Goal: Task Accomplishment & Management: Manage account settings

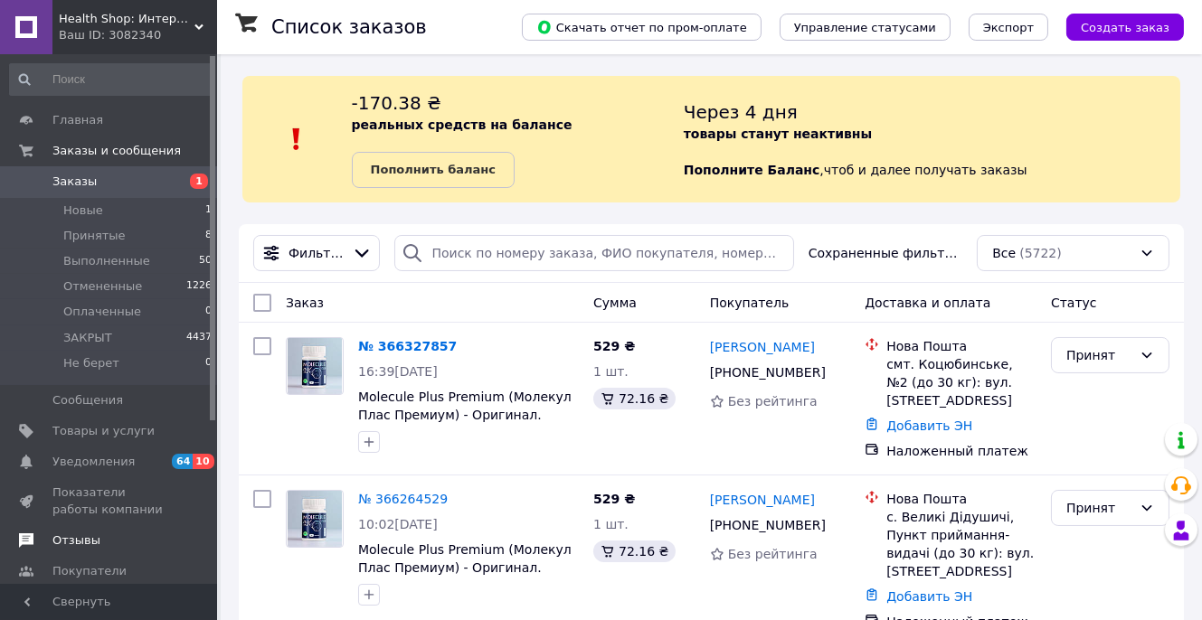
click at [73, 542] on span "Отзывы" at bounding box center [76, 541] width 48 height 16
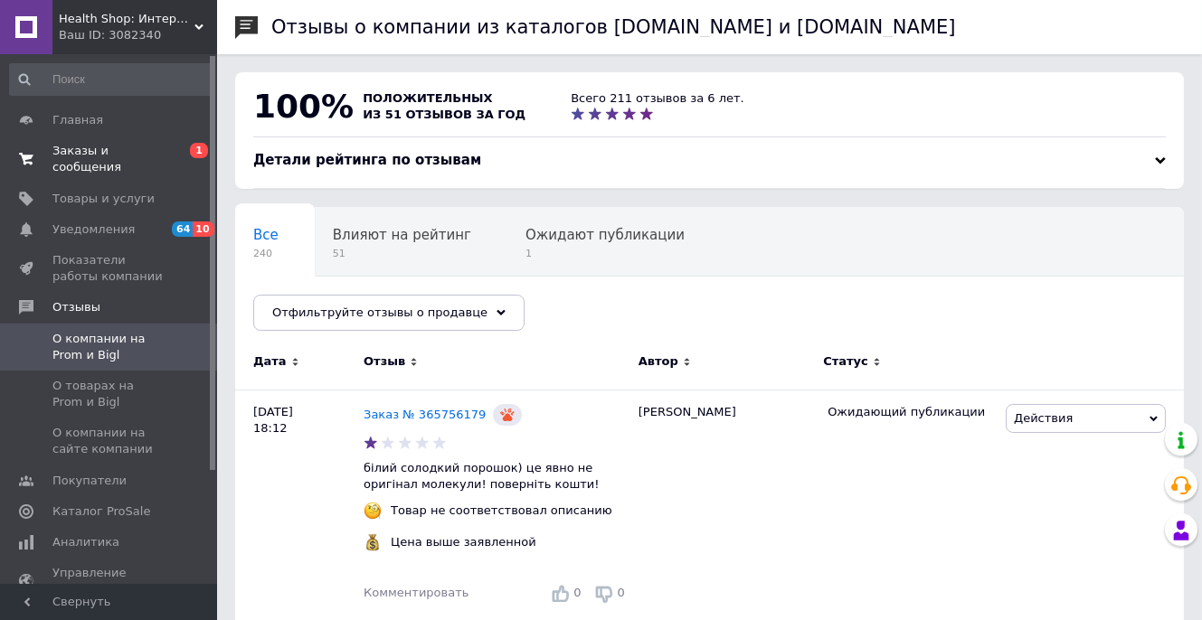
click at [80, 157] on span "Заказы и сообщения" at bounding box center [109, 159] width 115 height 33
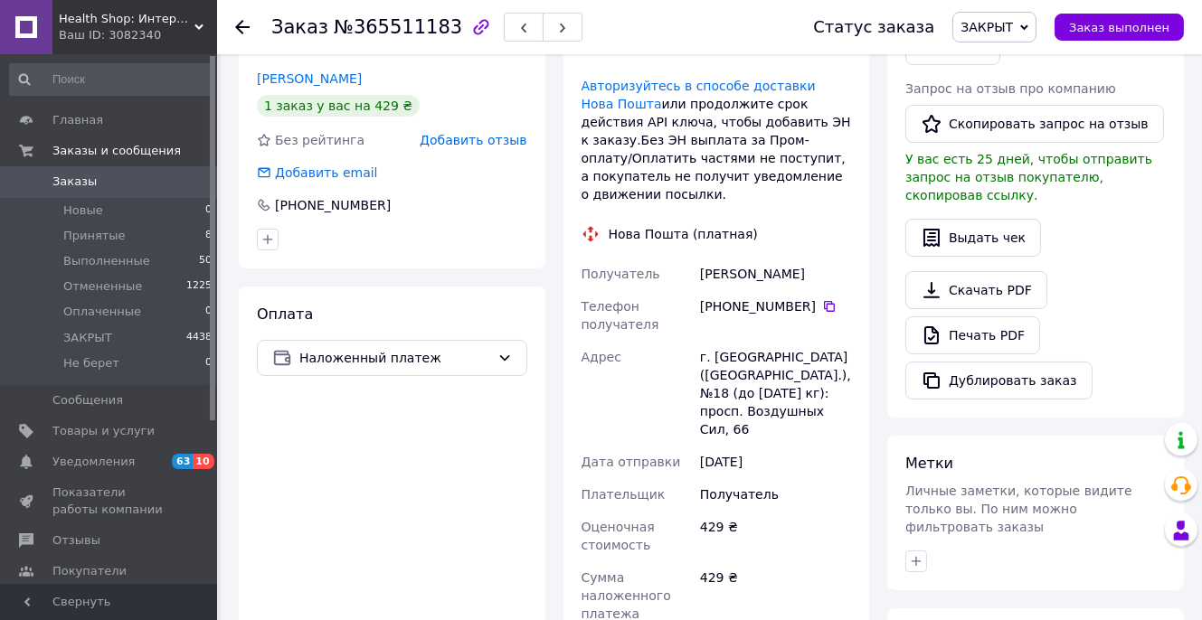
scroll to position [420, 0]
